Goal: Task Accomplishment & Management: Complete application form

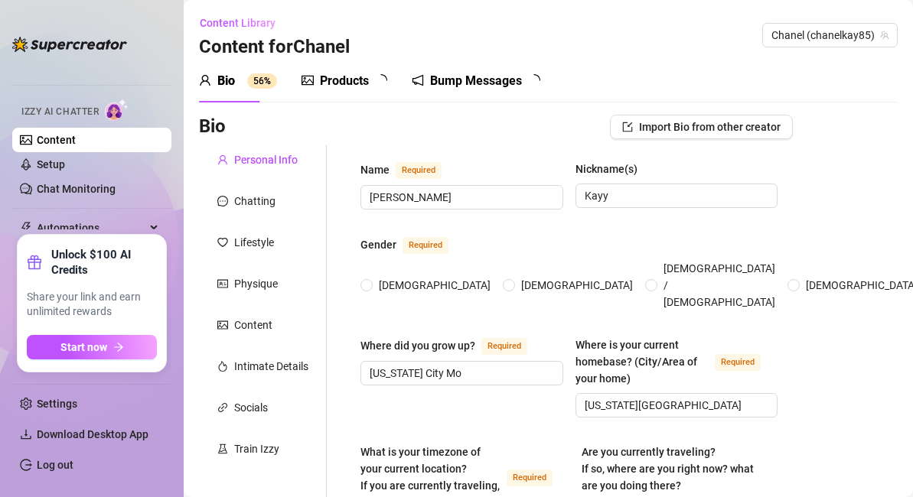
radio input "true"
type input "[DATE]"
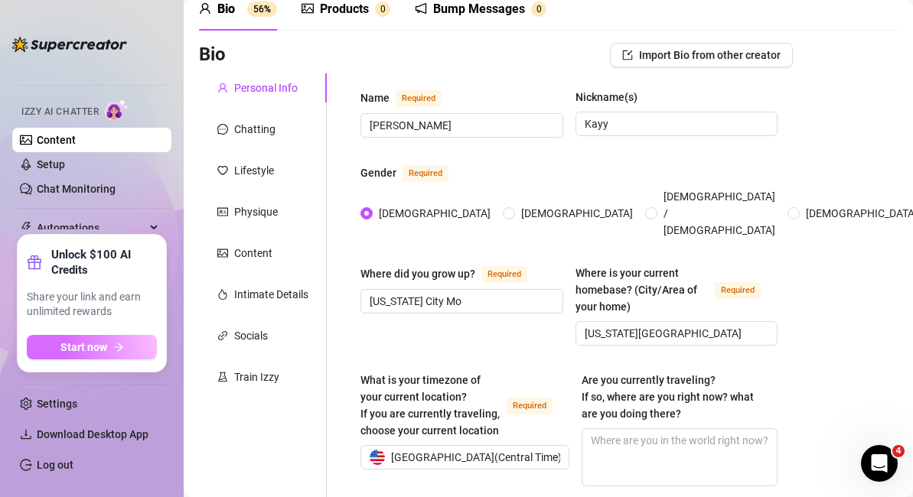
click at [127, 348] on button "Start now" at bounding box center [92, 347] width 130 height 24
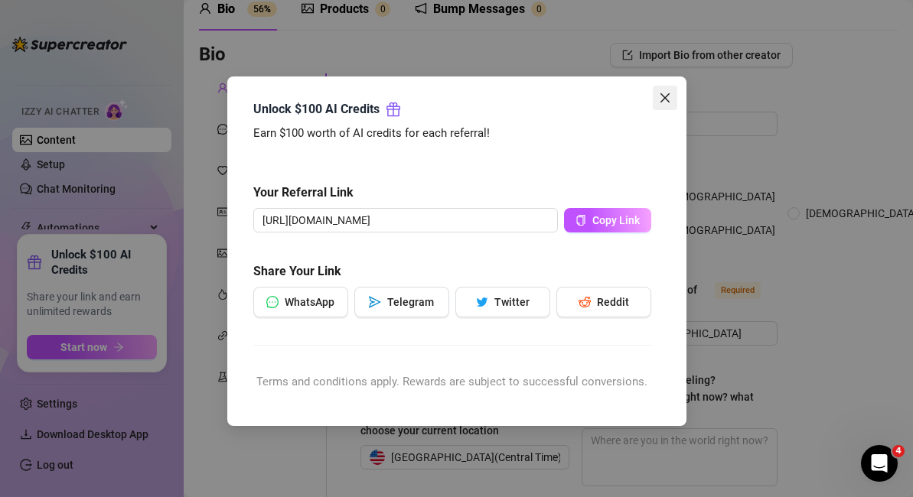
click at [661, 102] on icon "close" at bounding box center [665, 98] width 12 height 12
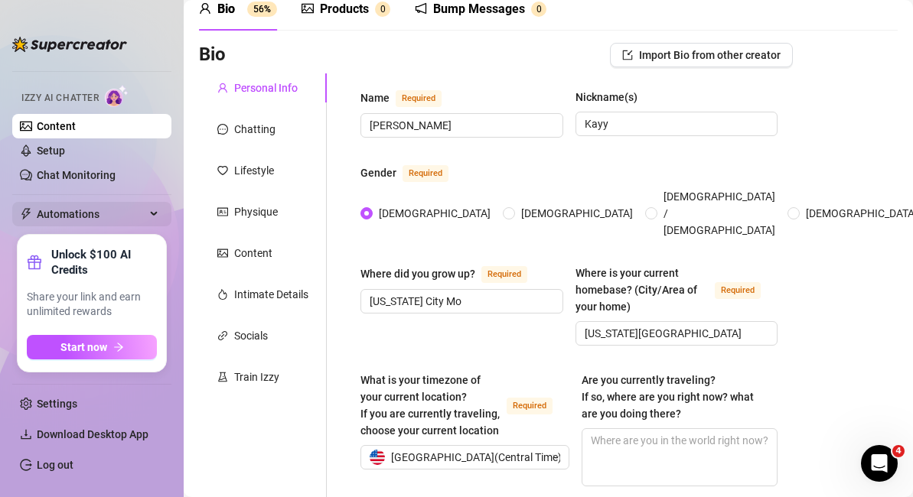
scroll to position [0, 0]
